Goal: Task Accomplishment & Management: Manage account settings

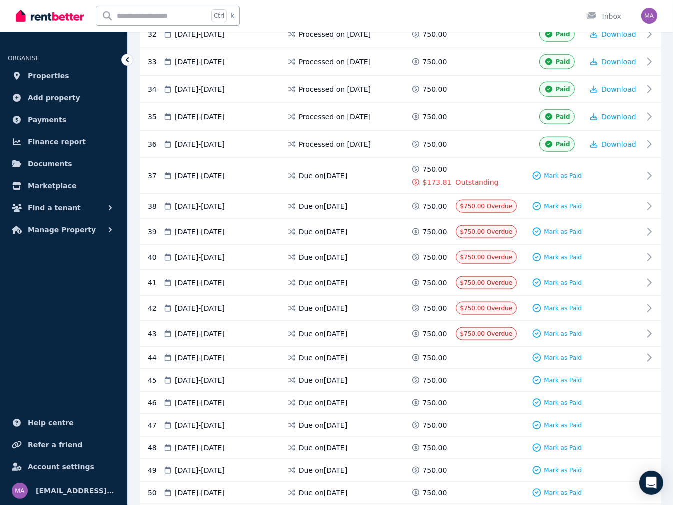
scroll to position [1100, 0]
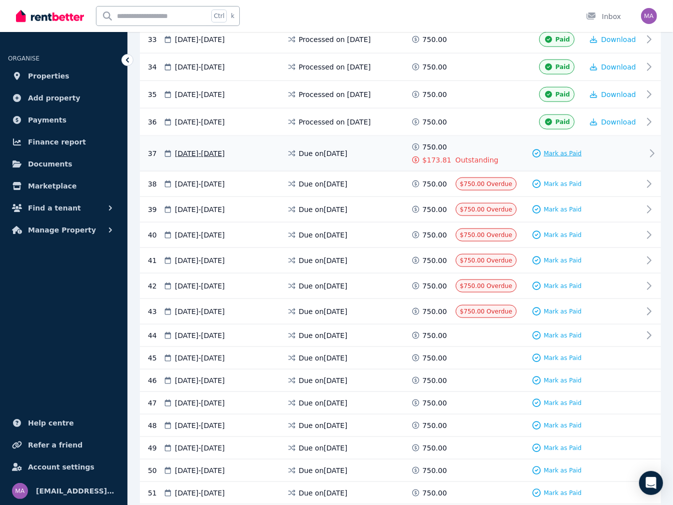
click at [557, 149] on span "Mark as Paid" at bounding box center [563, 153] width 38 height 8
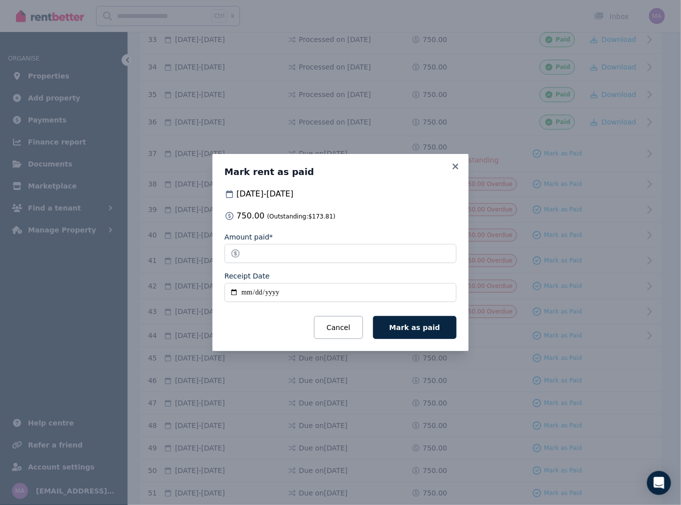
click at [247, 294] on input "Receipt Date" at bounding box center [340, 292] width 232 height 19
click at [242, 292] on input "Receipt Date" at bounding box center [340, 292] width 232 height 19
type input "**********"
click at [373, 316] on button "Mark as paid" at bounding box center [414, 327] width 83 height 23
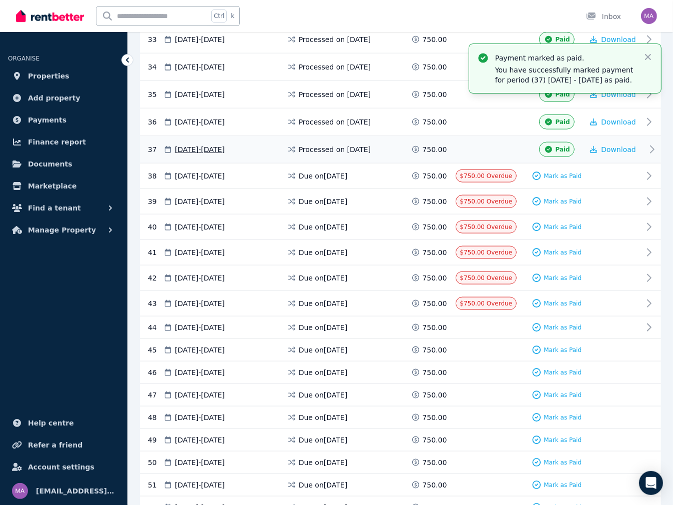
click at [654, 143] on icon at bounding box center [652, 149] width 12 height 12
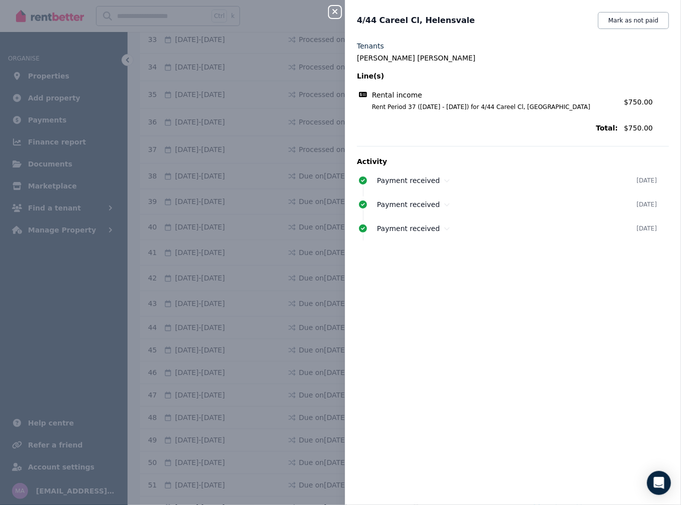
click at [338, 14] on icon "button" at bounding box center [335, 11] width 12 height 8
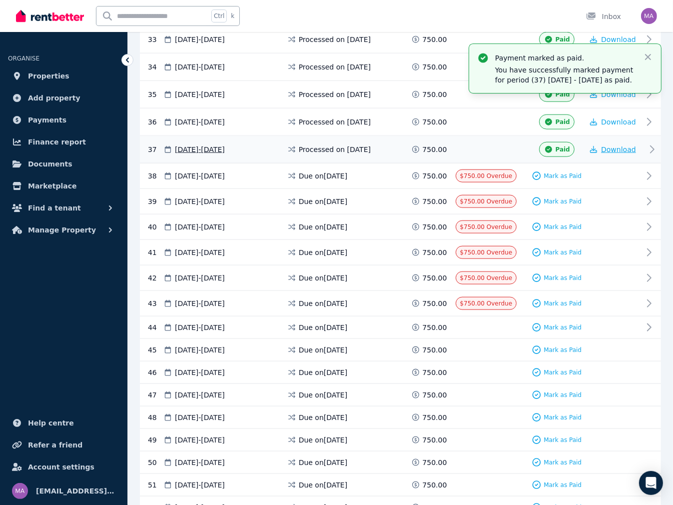
click at [620, 145] on span "Download" at bounding box center [618, 149] width 35 height 8
click at [558, 145] on span "Paid" at bounding box center [563, 149] width 14 height 8
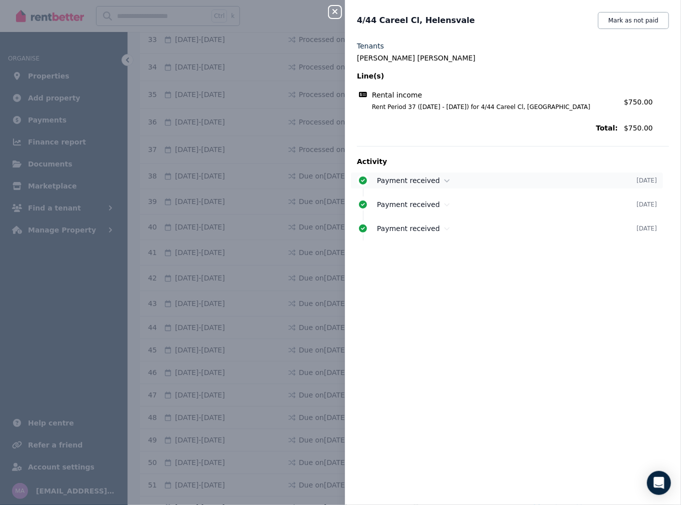
click at [403, 180] on span "Payment received" at bounding box center [408, 180] width 63 height 8
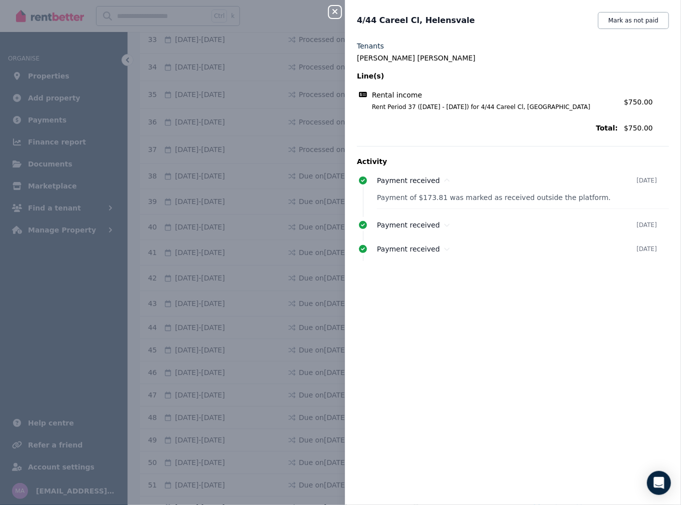
click at [335, 15] on icon "button" at bounding box center [335, 11] width 12 height 8
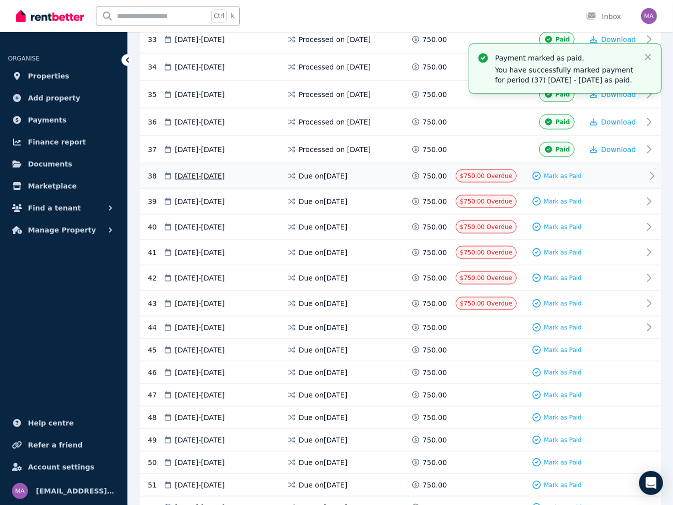
click at [654, 170] on icon at bounding box center [652, 176] width 12 height 12
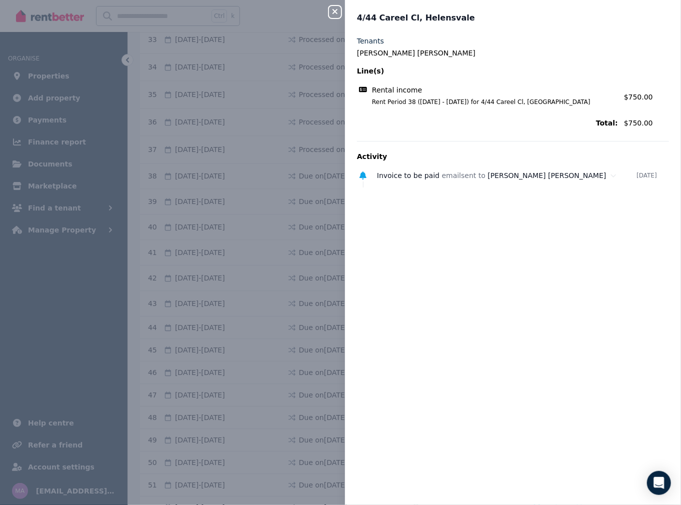
click at [332, 14] on icon "button" at bounding box center [335, 11] width 12 height 8
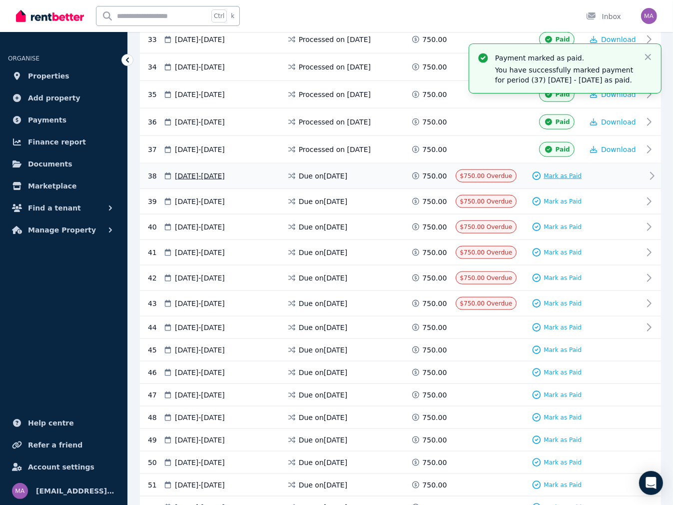
click at [559, 171] on div "Mark as Paid" at bounding box center [557, 176] width 50 height 10
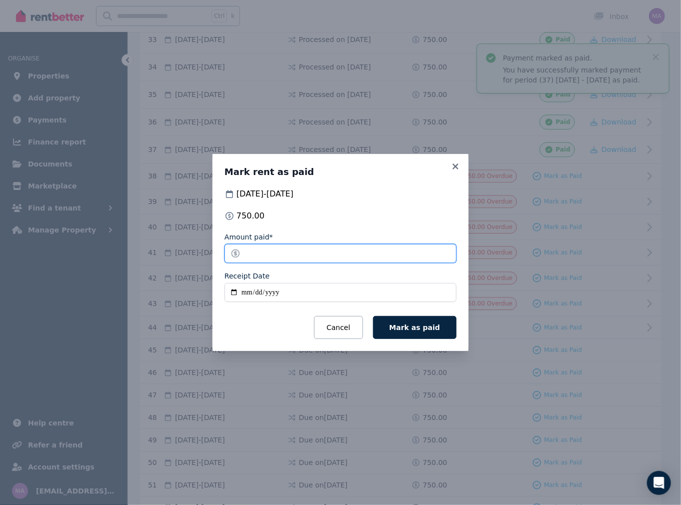
click at [298, 256] on input "******" at bounding box center [340, 253] width 232 height 19
type input "*"
type input "******"
click at [246, 293] on input "Receipt Date" at bounding box center [340, 292] width 232 height 19
type input "**********"
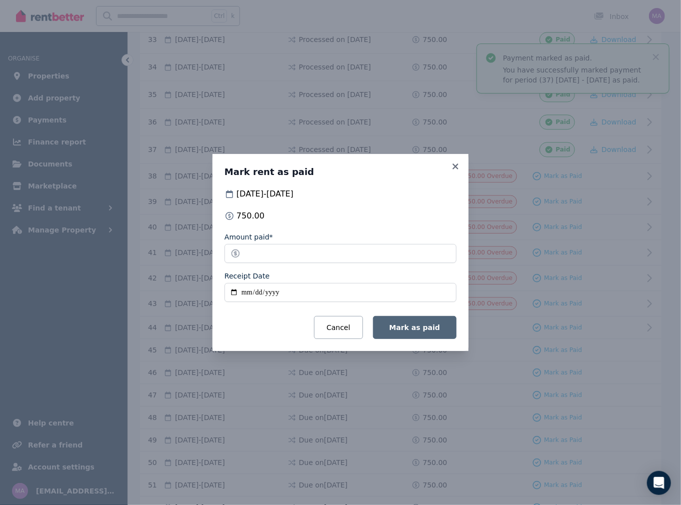
click at [426, 329] on span "Mark as paid" at bounding box center [414, 327] width 50 height 8
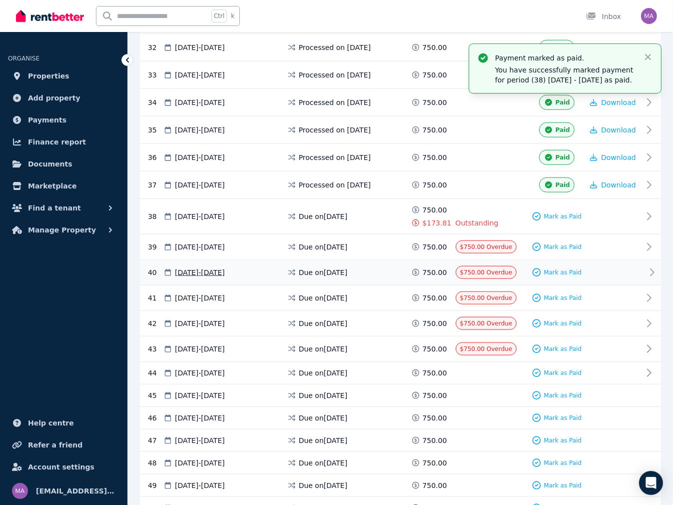
scroll to position [1050, 0]
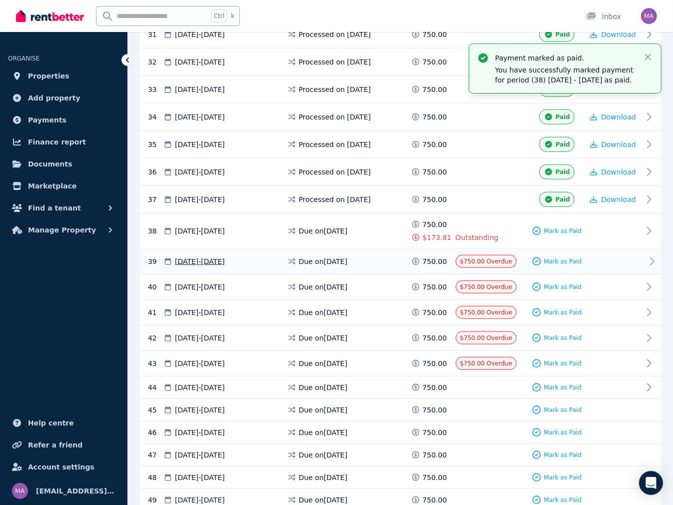
click at [486, 258] on span "$750.00 Overdue" at bounding box center [486, 261] width 52 height 7
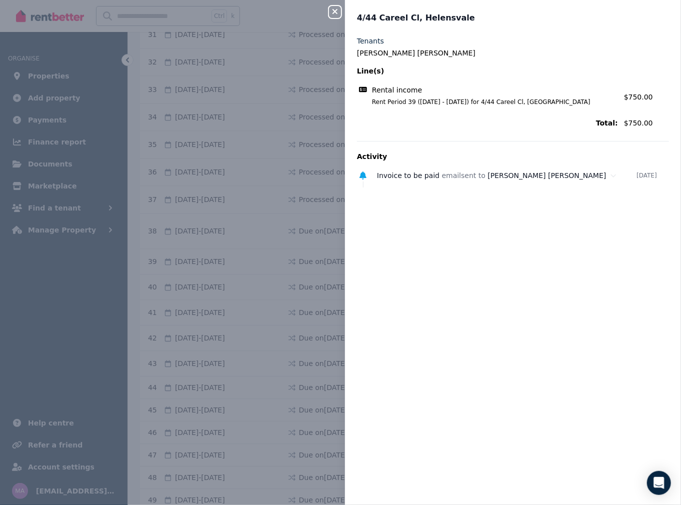
click at [333, 12] on icon "button" at bounding box center [335, 11] width 12 height 8
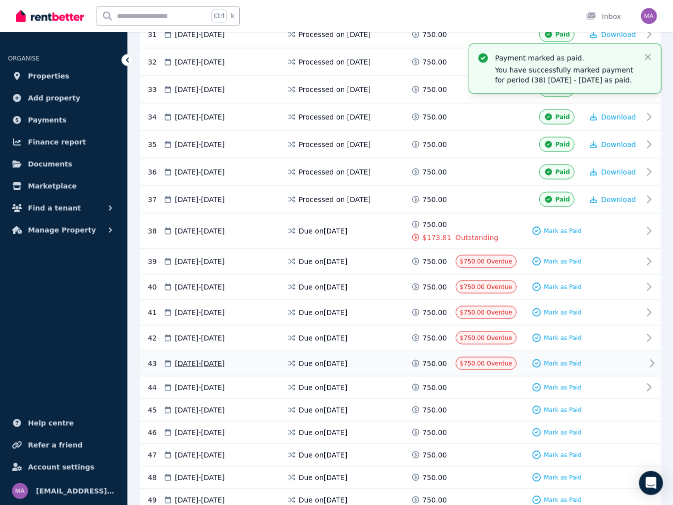
click at [491, 357] on div "$750.00 Overdue" at bounding box center [486, 363] width 61 height 13
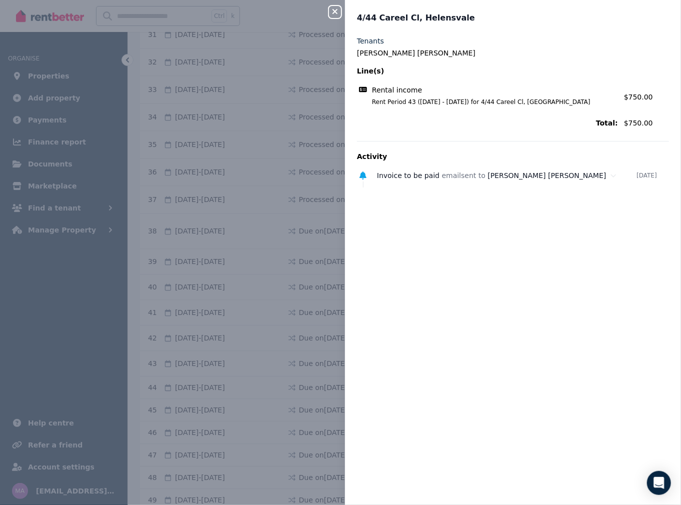
click at [333, 10] on icon "button" at bounding box center [334, 11] width 5 height 5
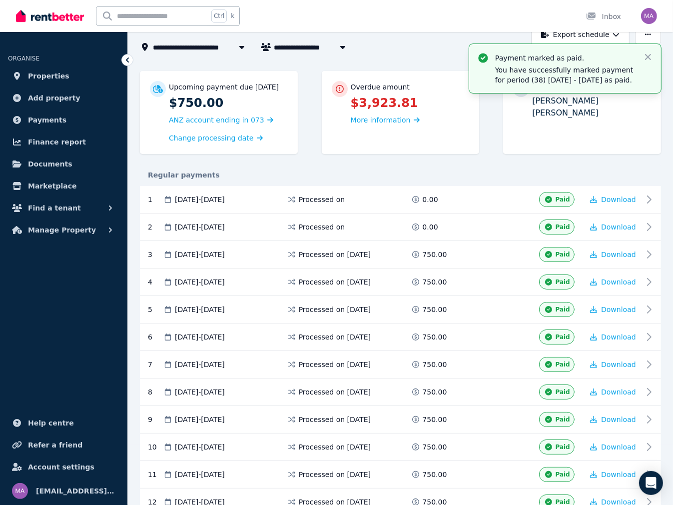
scroll to position [0, 0]
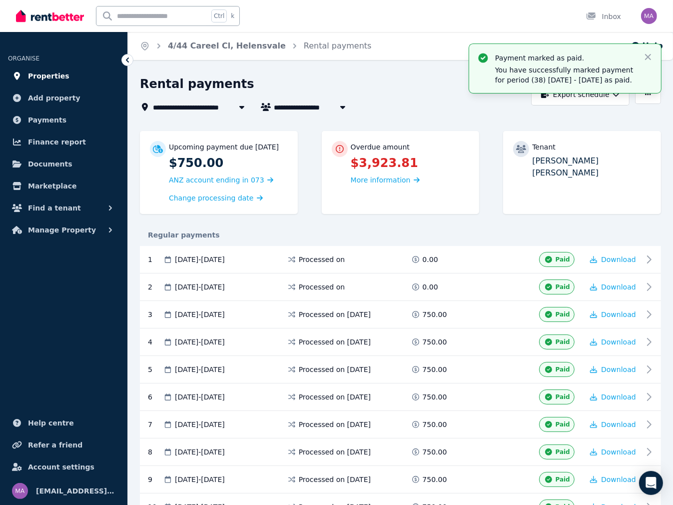
click at [41, 76] on span "Properties" at bounding box center [48, 76] width 41 height 12
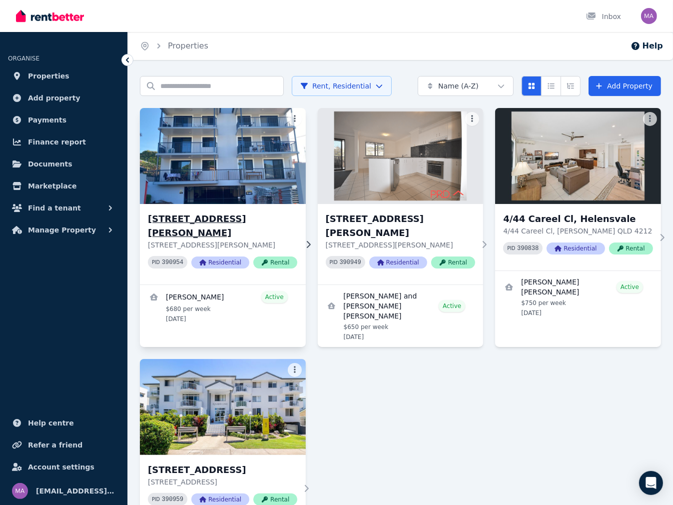
click at [211, 240] on p "[STREET_ADDRESS][PERSON_NAME]" at bounding box center [222, 245] width 149 height 10
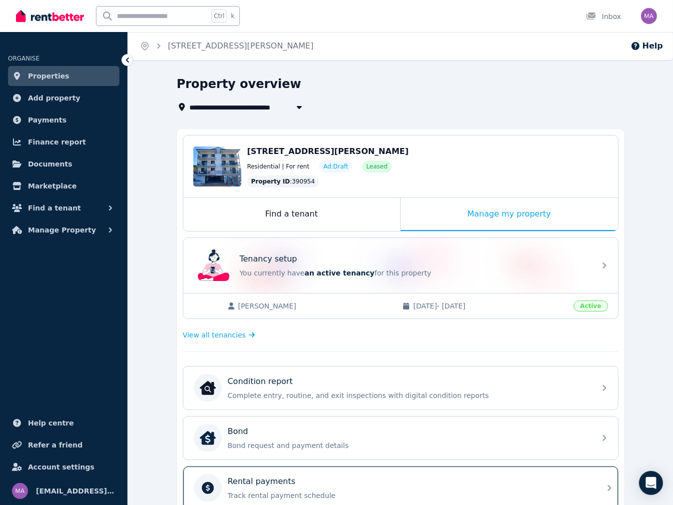
click at [261, 492] on p "Track rental payment schedule" at bounding box center [409, 495] width 362 height 10
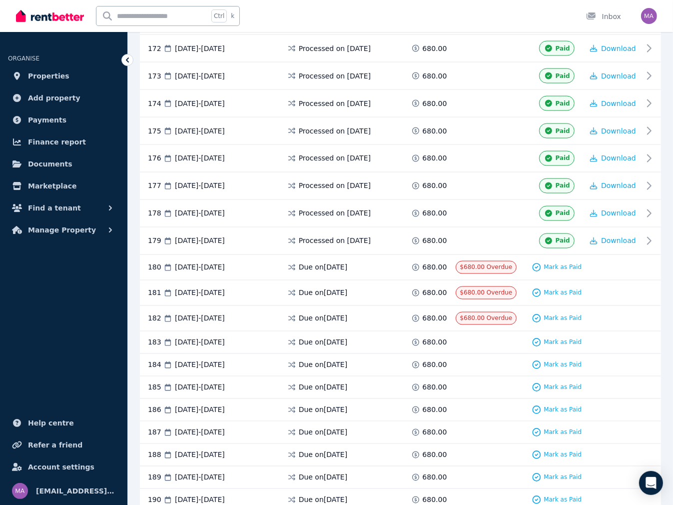
scroll to position [4950, 0]
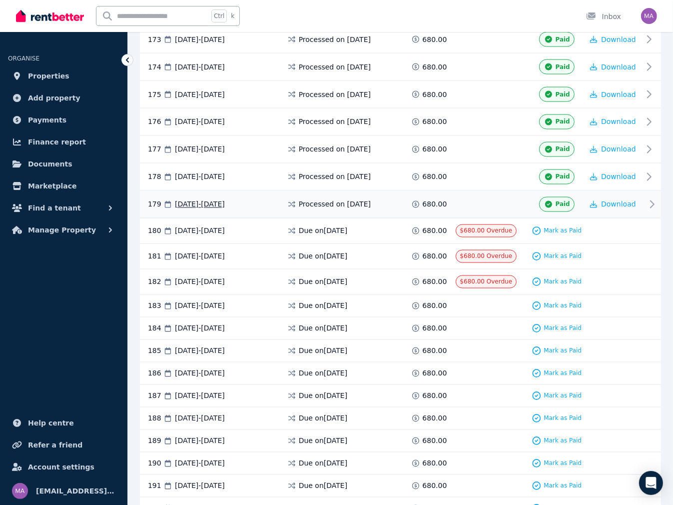
click at [647, 198] on icon at bounding box center [652, 204] width 12 height 12
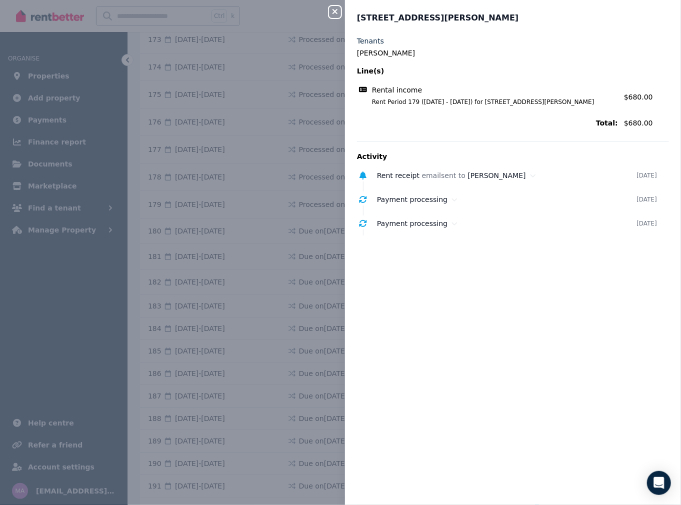
click at [40, 75] on div "Close panel [STREET_ADDRESS][PERSON_NAME] Tenants [PERSON_NAME] Line(s) Rental …" at bounding box center [340, 252] width 681 height 505
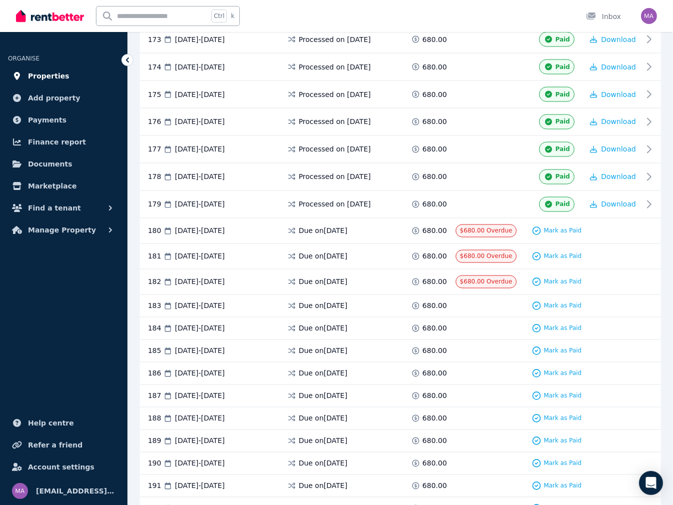
click at [52, 73] on span "Properties" at bounding box center [48, 76] width 41 height 12
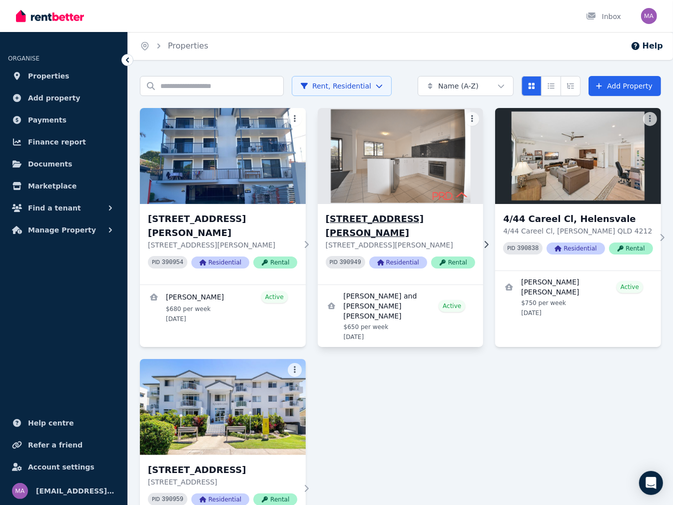
click at [419, 219] on h3 "[STREET_ADDRESS][PERSON_NAME]" at bounding box center [400, 226] width 149 height 28
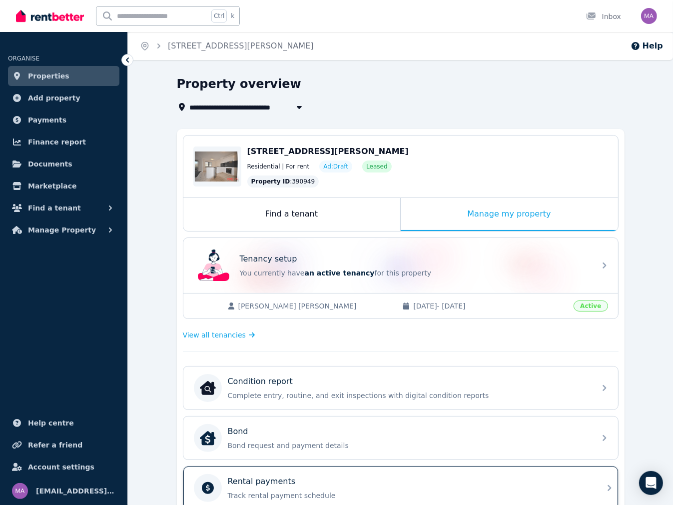
click at [308, 483] on div "Rental payments" at bounding box center [409, 481] width 362 height 12
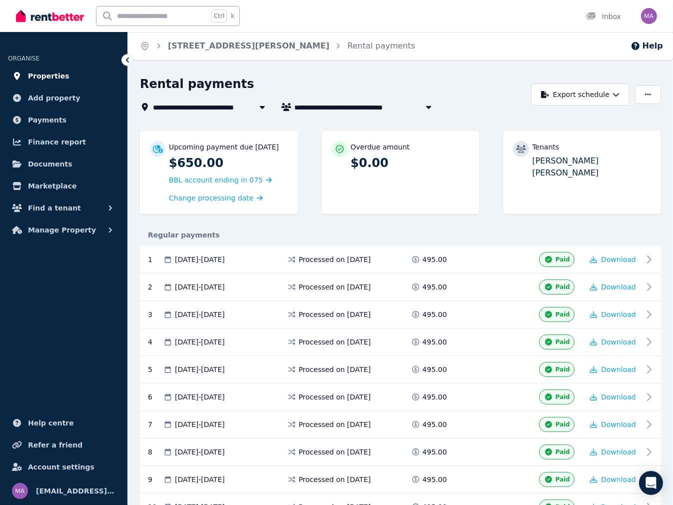
click at [46, 72] on span "Properties" at bounding box center [48, 76] width 41 height 12
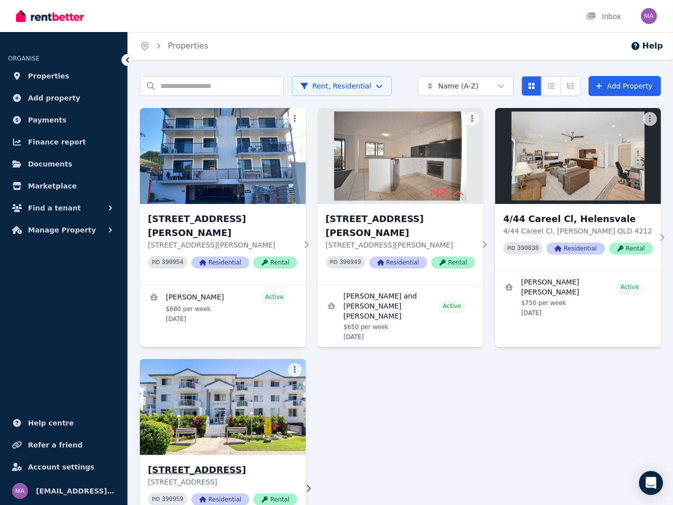
click at [214, 413] on img at bounding box center [223, 406] width 174 height 101
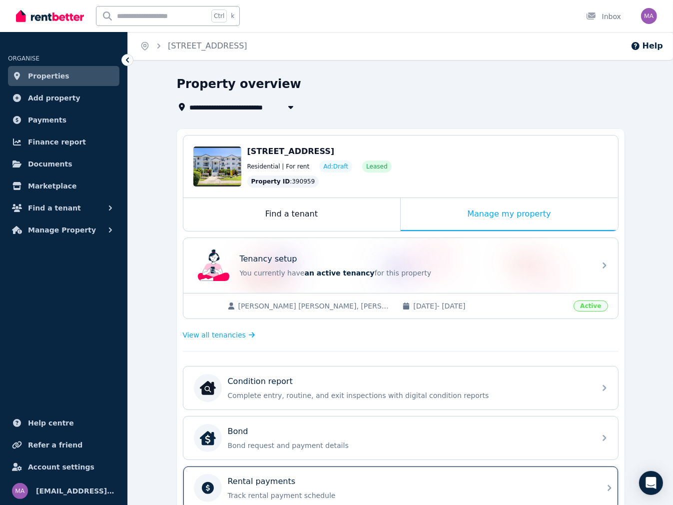
click at [248, 484] on p "Rental payments" at bounding box center [262, 481] width 68 height 12
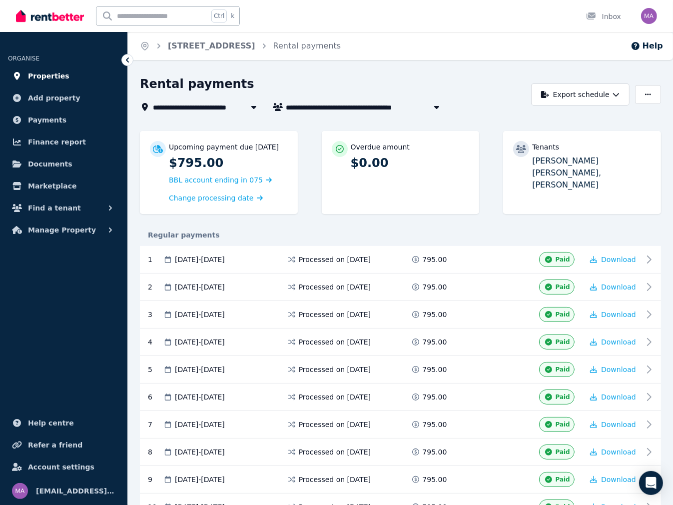
click at [35, 79] on span "Properties" at bounding box center [48, 76] width 41 height 12
